Goal: Information Seeking & Learning: Learn about a topic

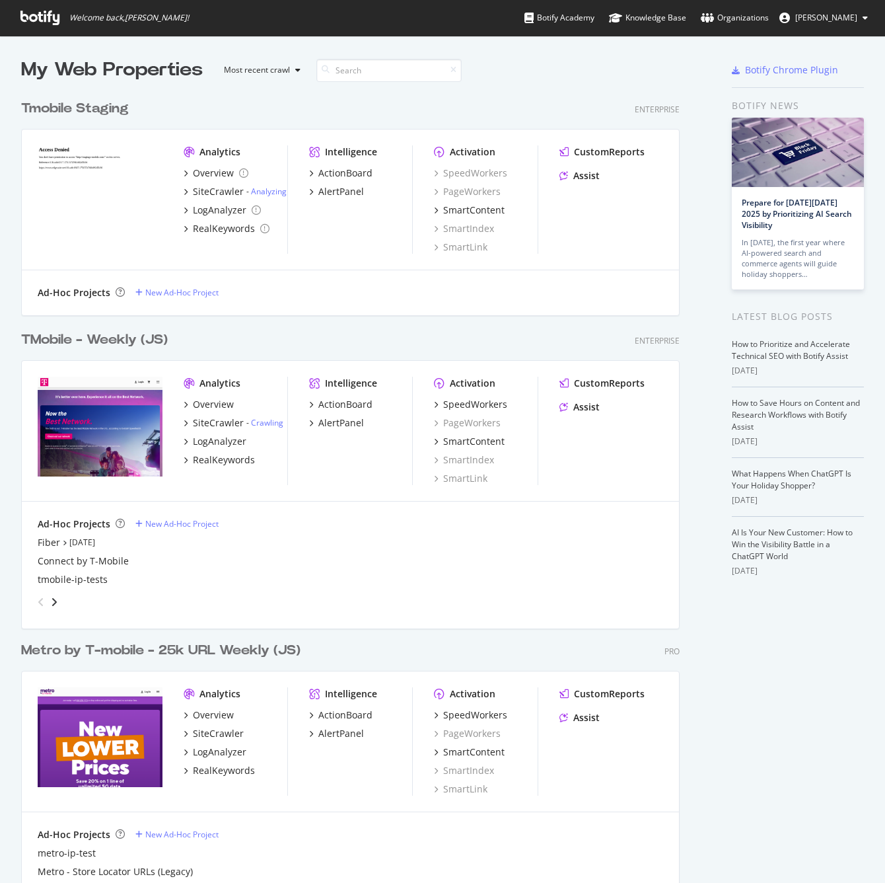
scroll to position [873, 865]
click at [109, 348] on div "TMobile - Weekly (JS)" at bounding box center [94, 339] width 147 height 19
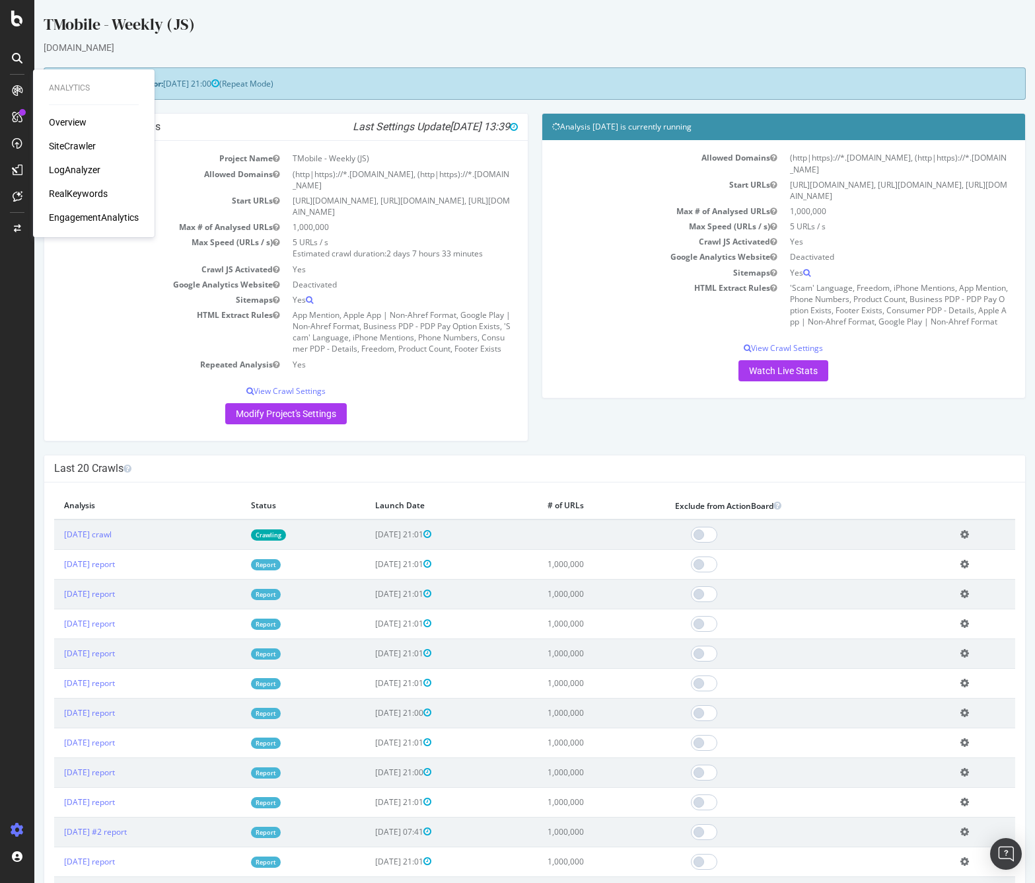
click at [81, 118] on div "Overview" at bounding box center [68, 122] width 38 height 13
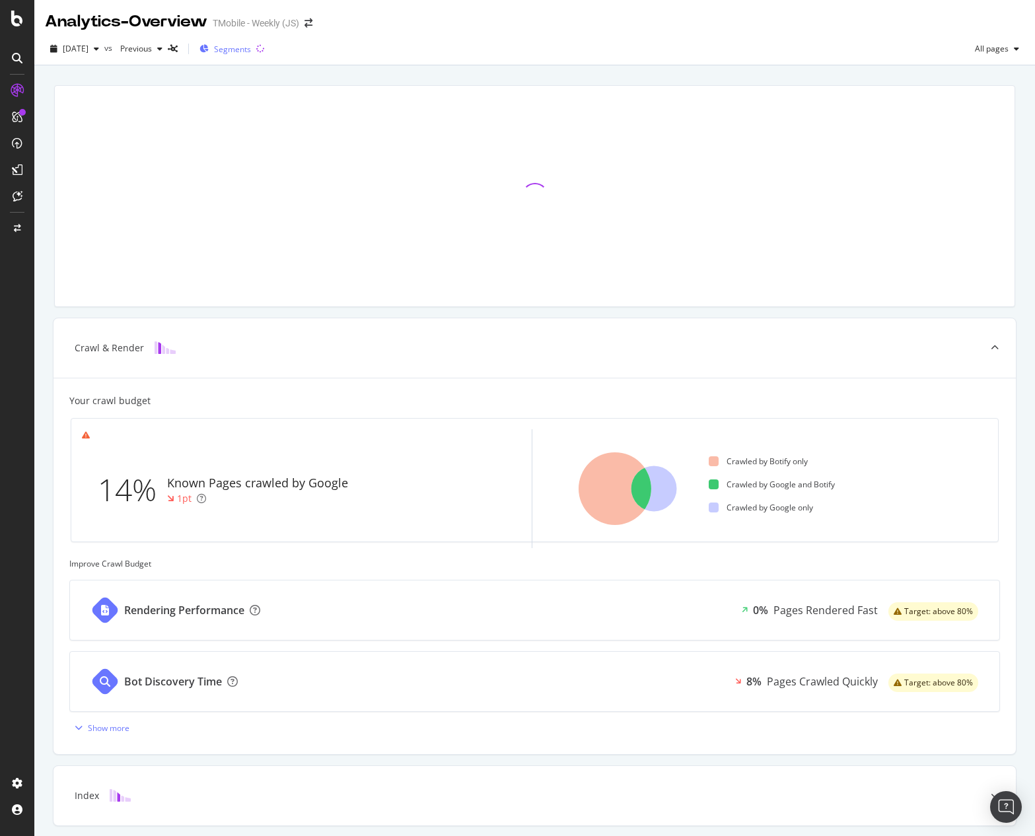
click at [250, 48] on span "Segments" at bounding box center [232, 49] width 37 height 11
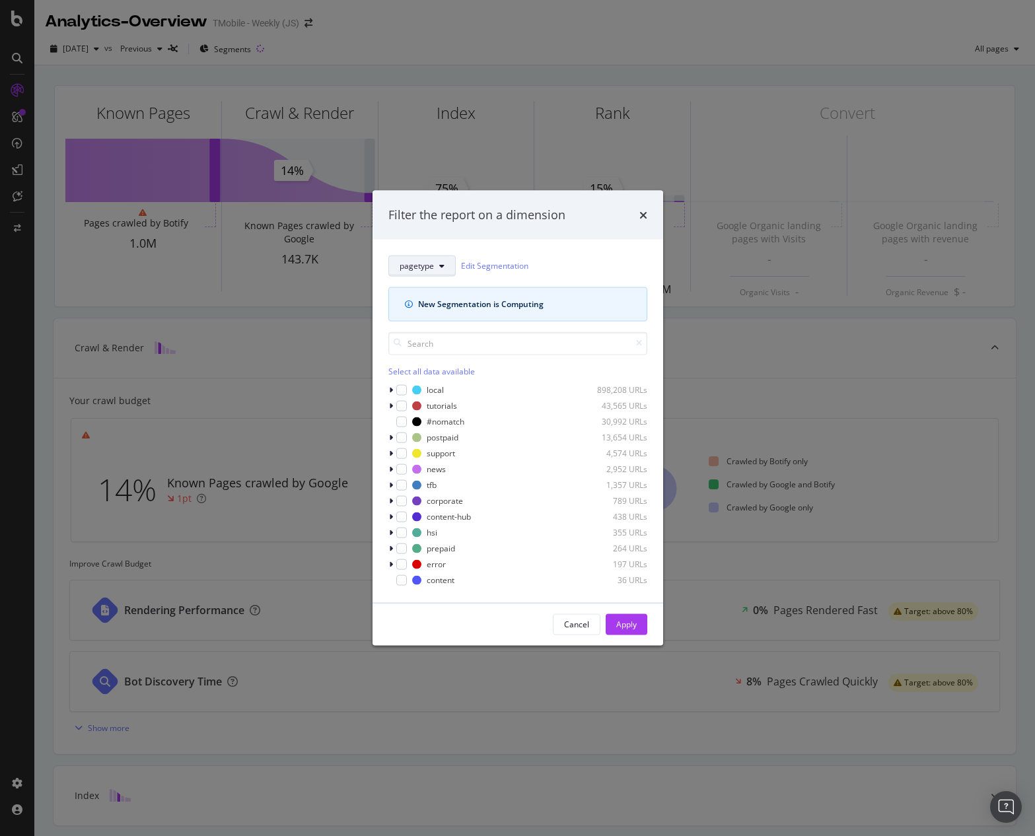
click at [437, 265] on button "pagetype" at bounding box center [421, 265] width 67 height 21
click at [573, 245] on div "pagetype Edit Segmentation New Segmentation is Computing Select all data availa…" at bounding box center [518, 420] width 291 height 363
click at [645, 216] on icon "times" at bounding box center [644, 214] width 8 height 11
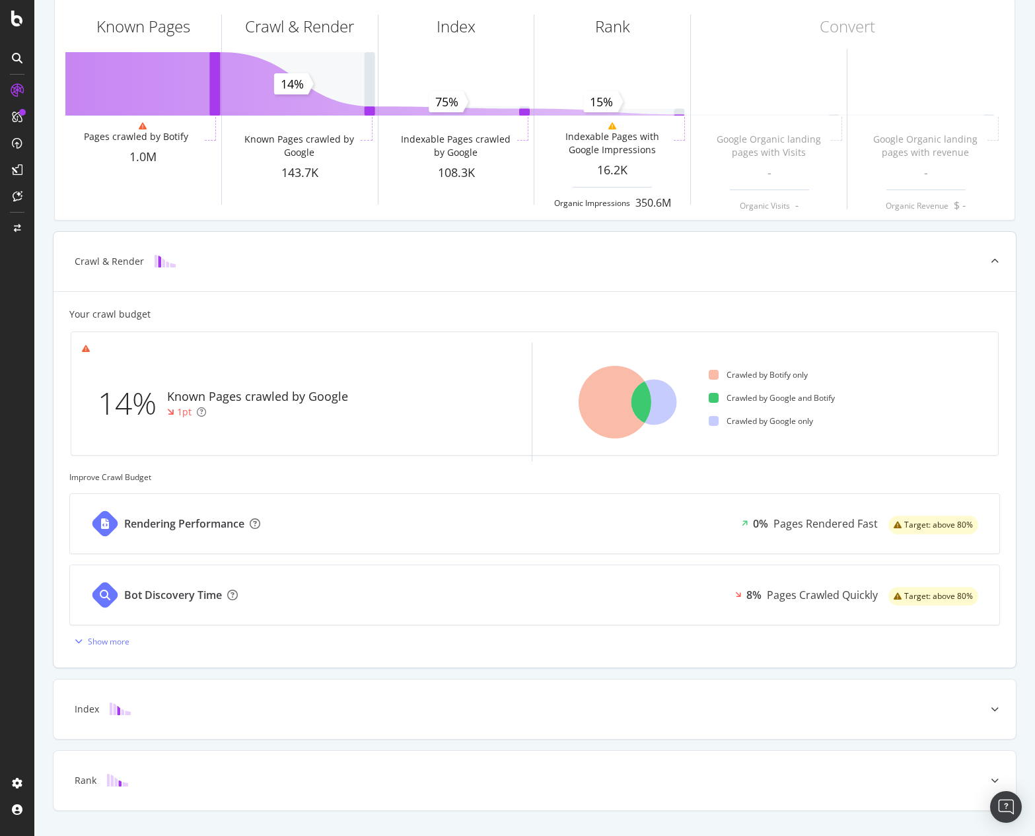
scroll to position [118, 0]
